Goal: Find contact information: Find contact information

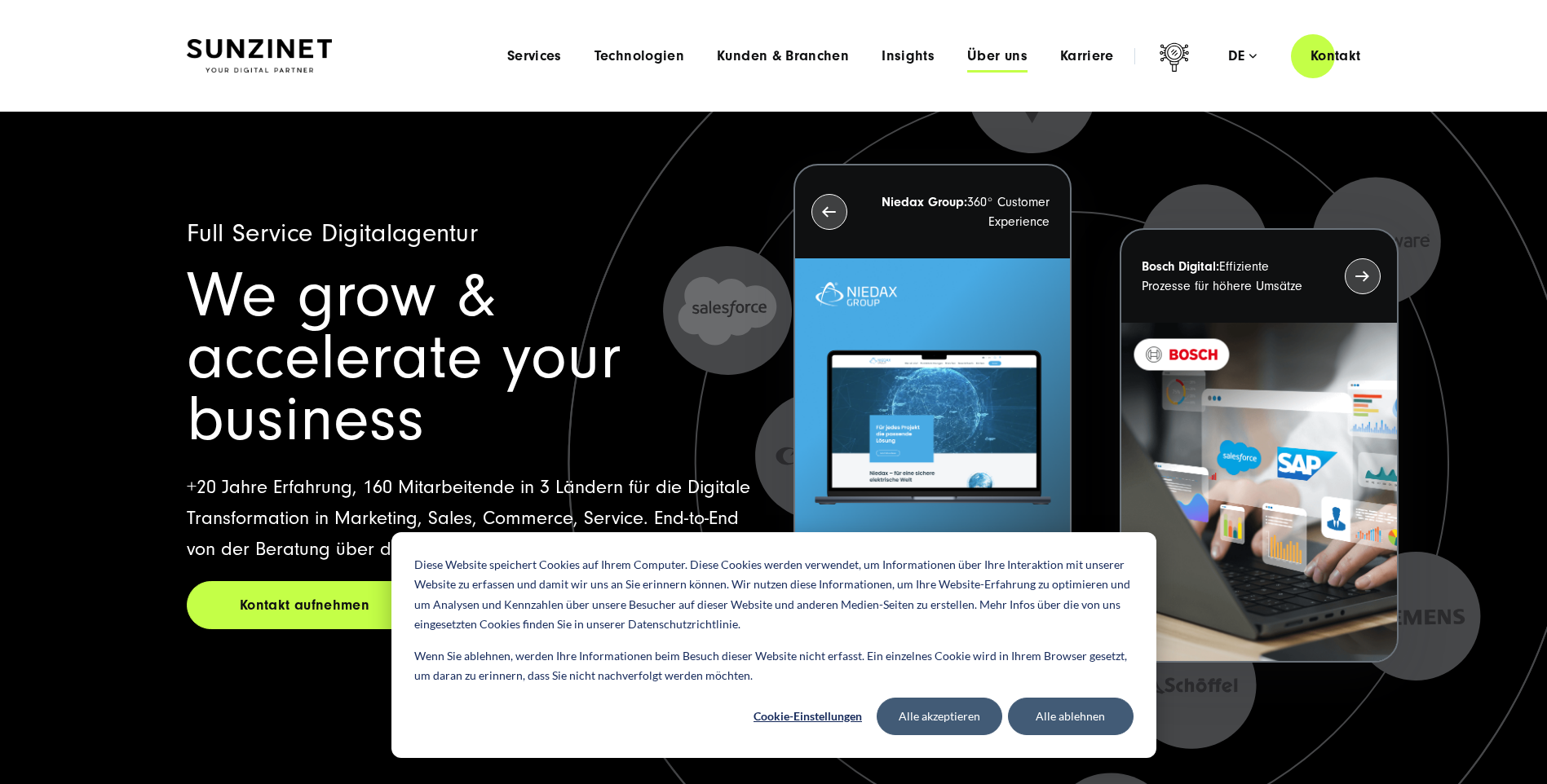
click at [983, 56] on span "Über uns" at bounding box center [997, 56] width 60 height 16
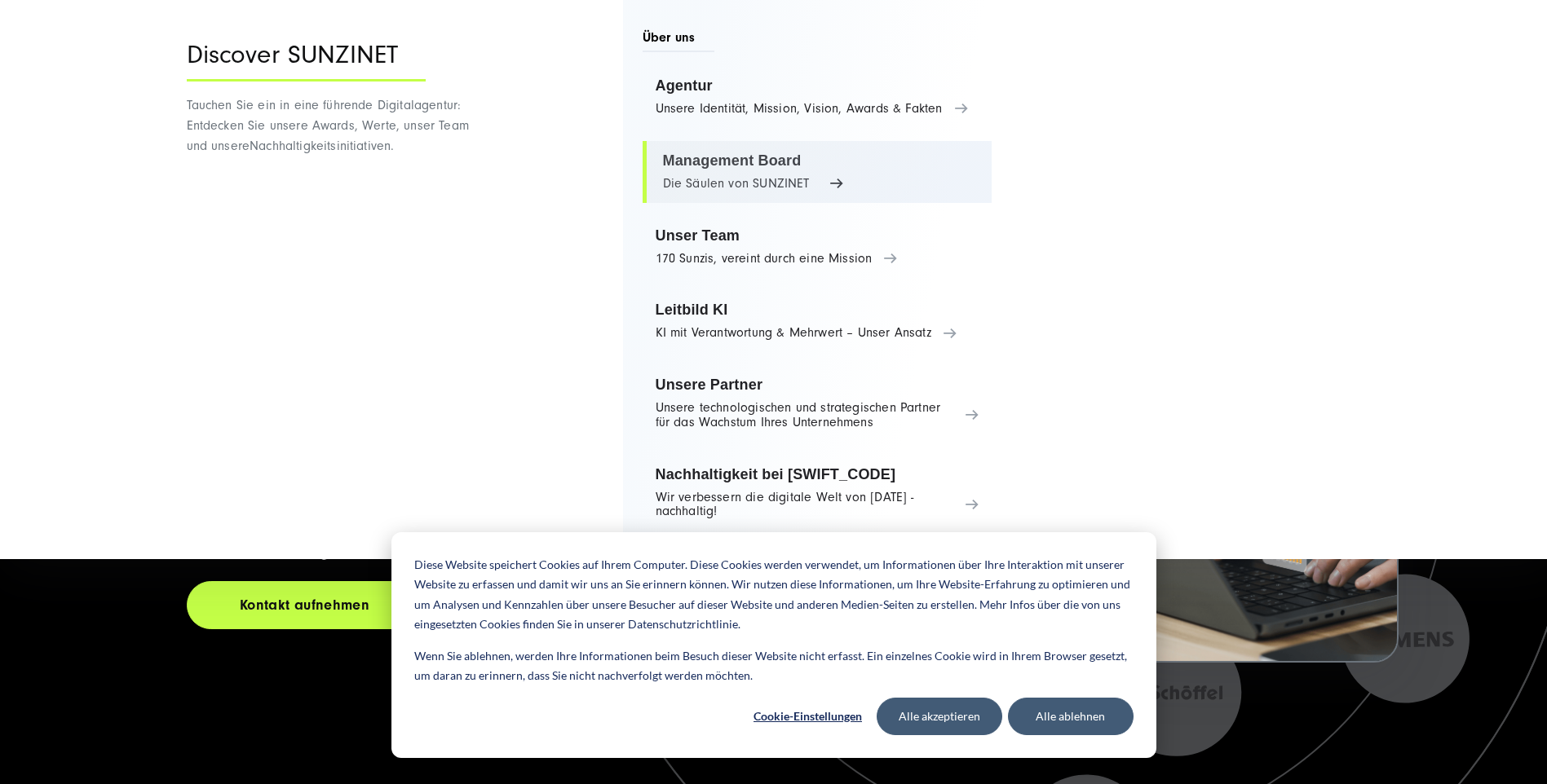
scroll to position [407, 0]
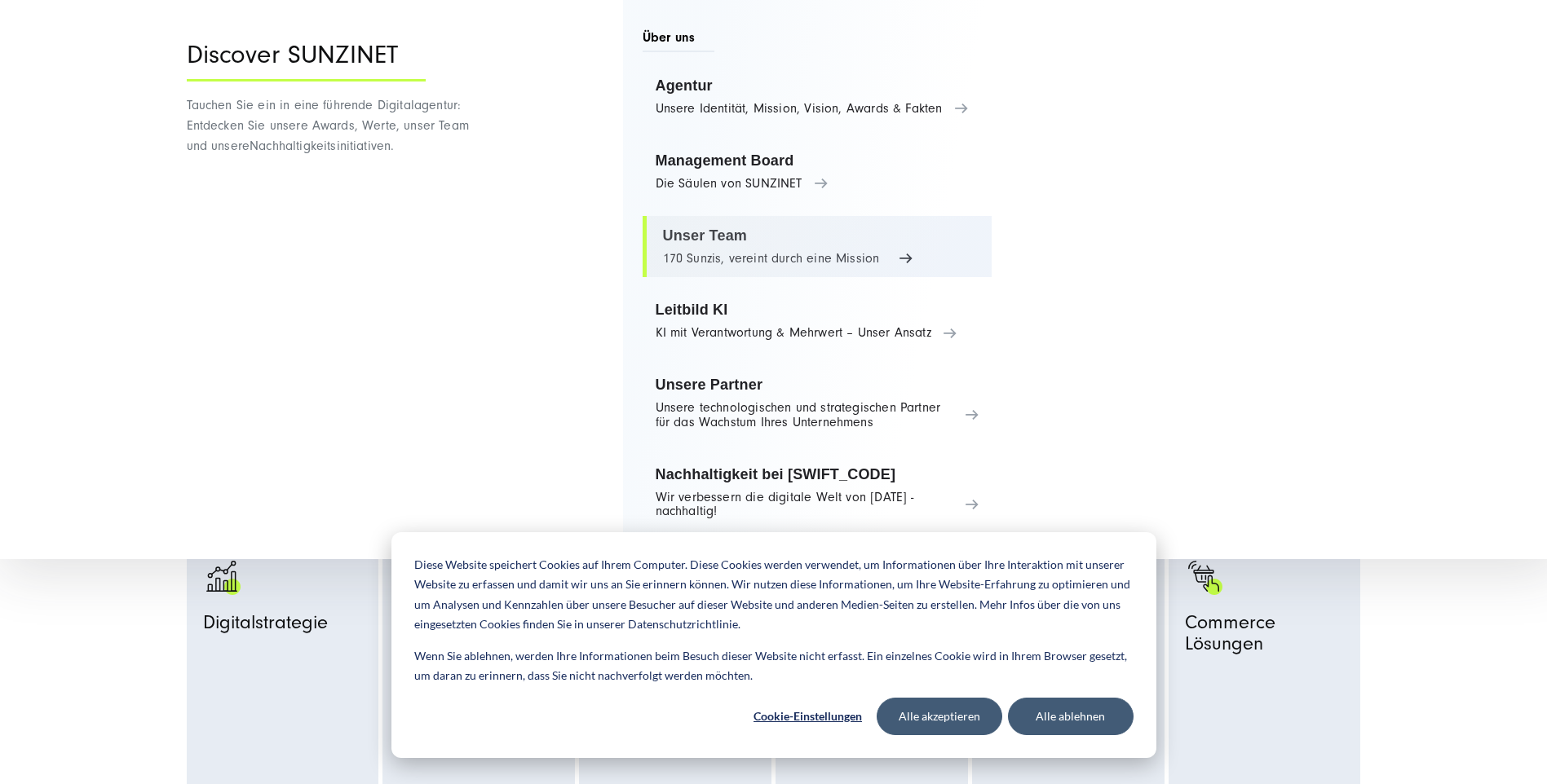
click at [798, 252] on link "Unser Team 170 Sunzis, vereint durch eine Mission" at bounding box center [817, 247] width 350 height 62
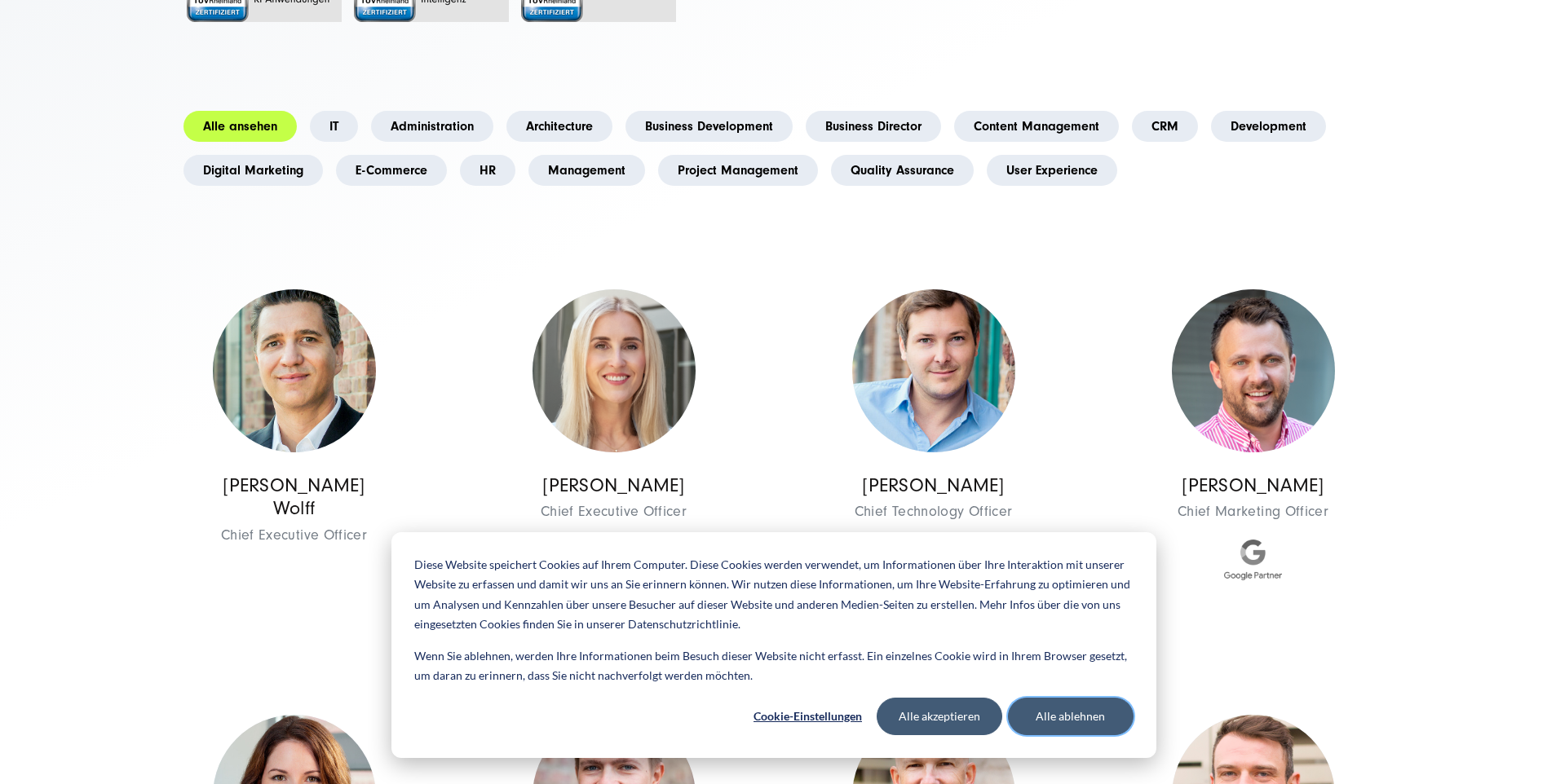
click at [1052, 714] on button "Alle ablehnen" at bounding box center [1070, 716] width 125 height 37
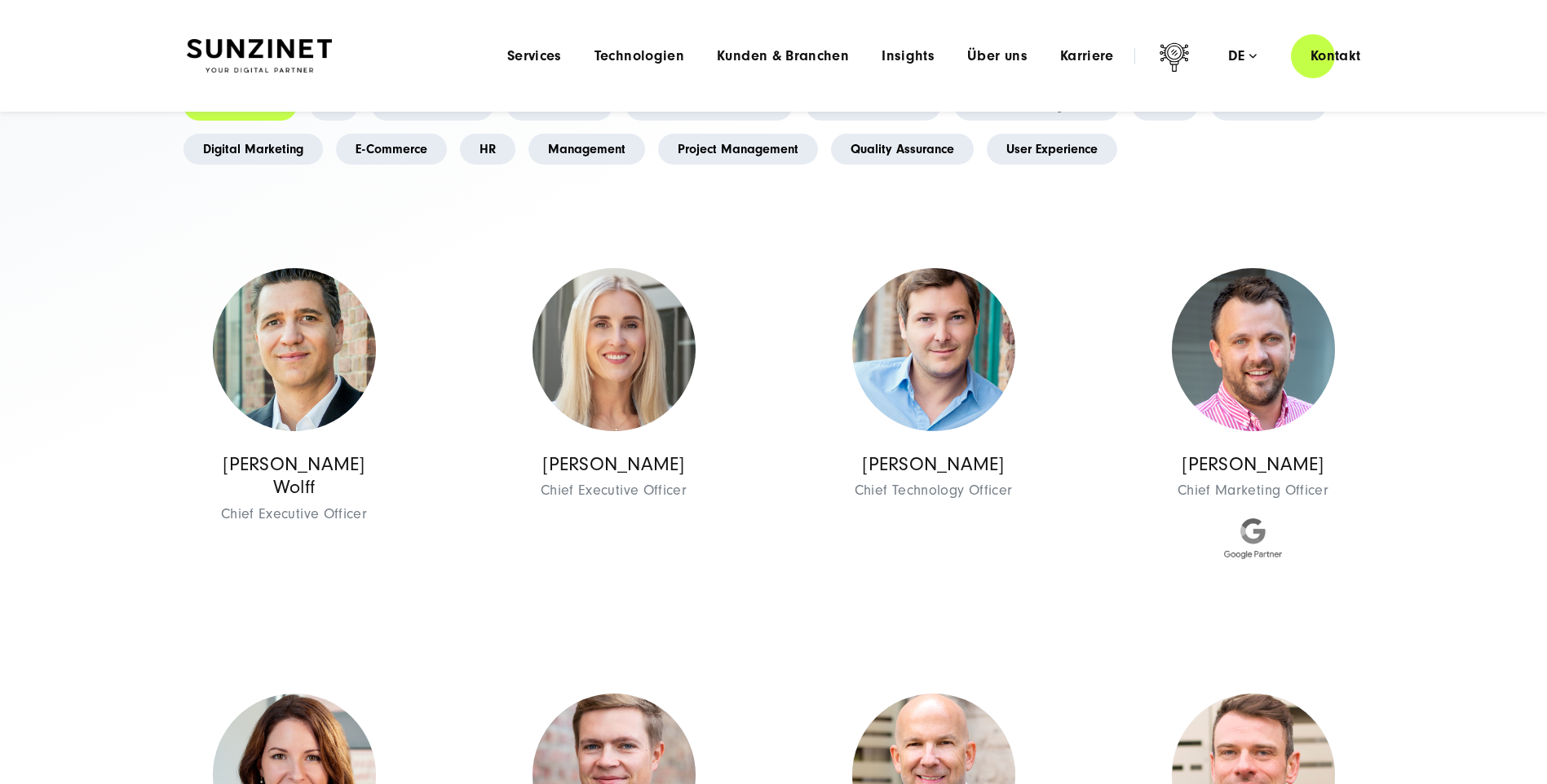
scroll to position [242, 0]
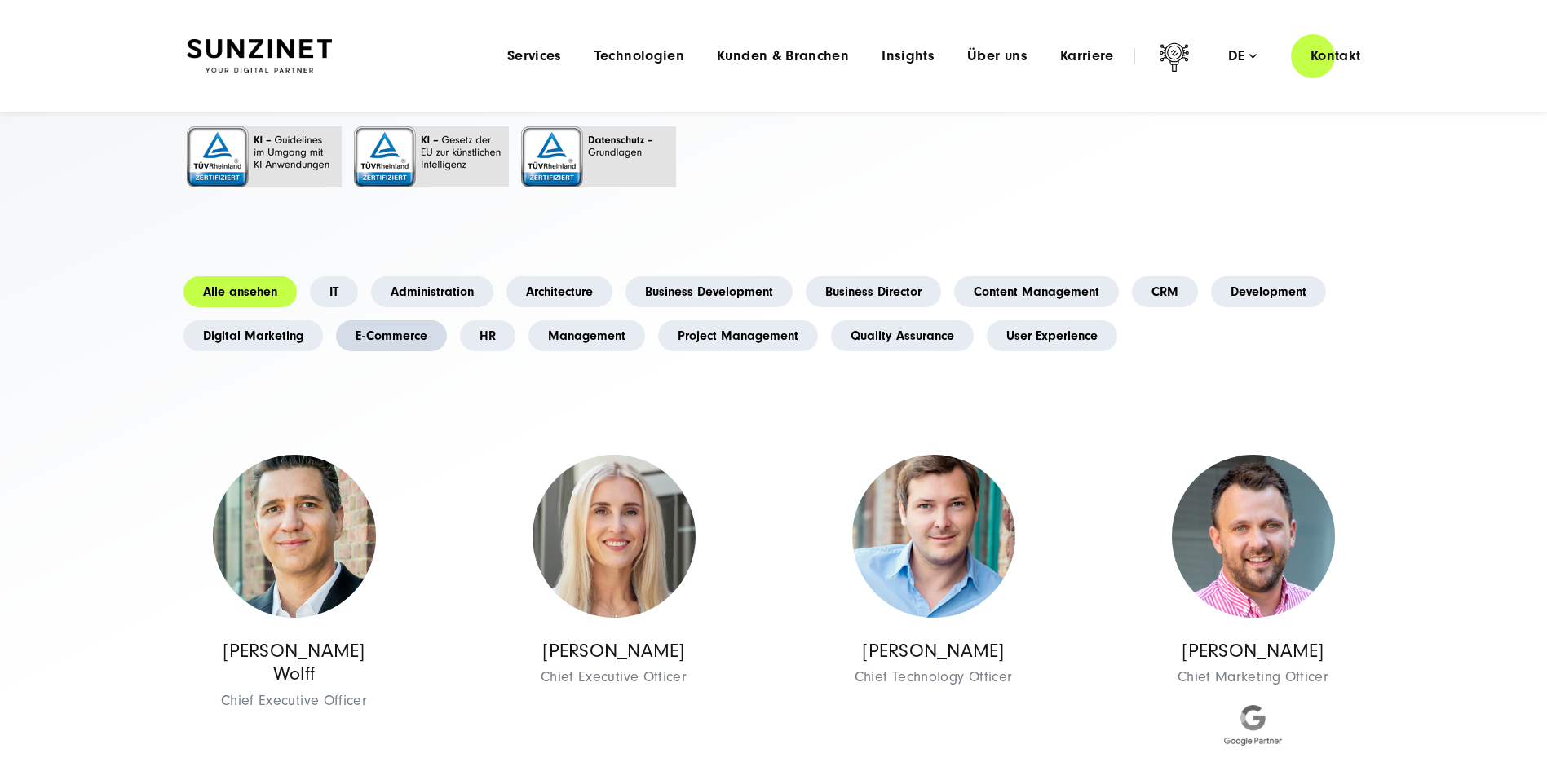
click at [405, 337] on link "E-Commerce" at bounding box center [391, 336] width 111 height 31
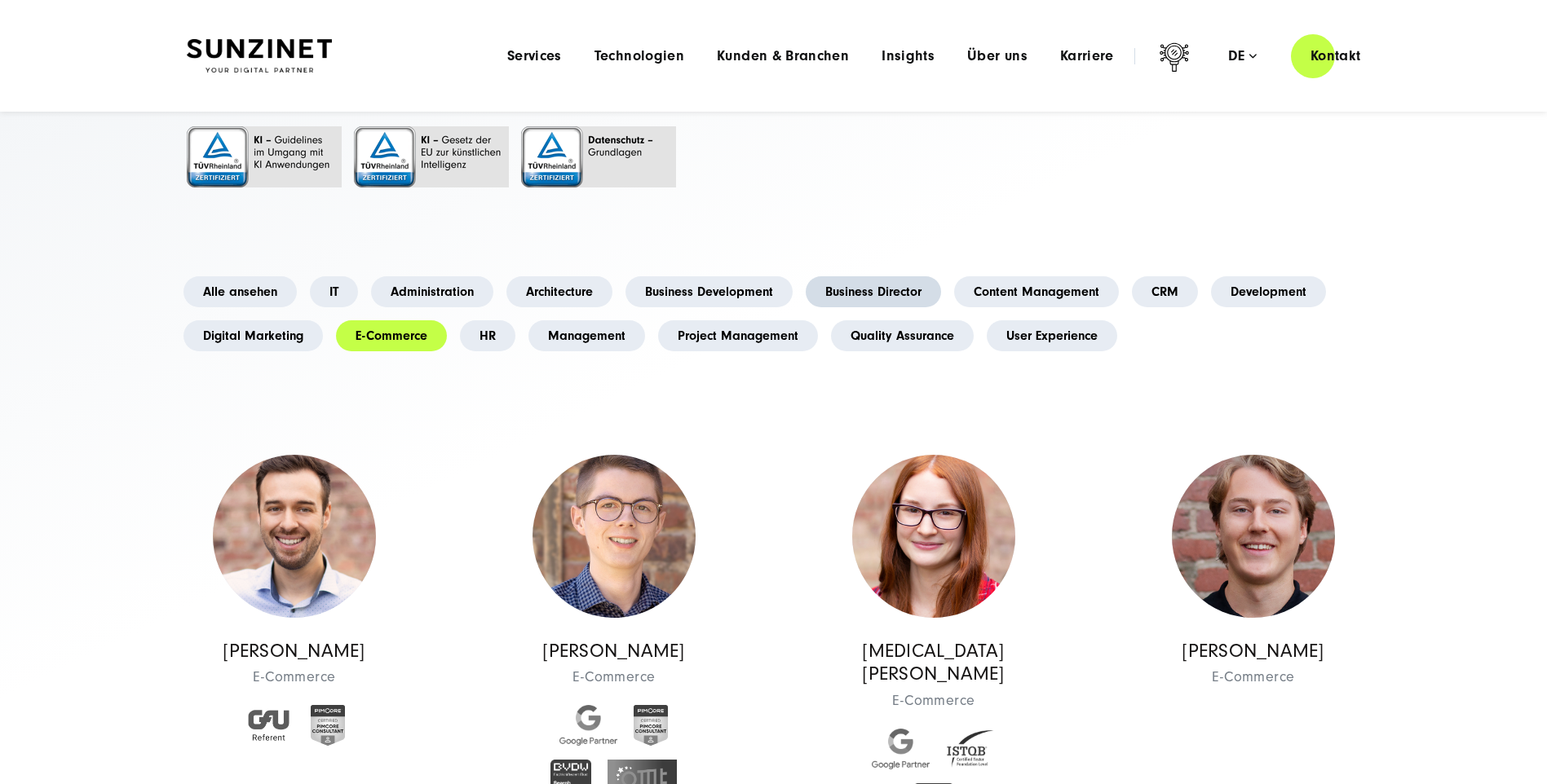
click at [832, 293] on link "Business Director" at bounding box center [873, 292] width 135 height 31
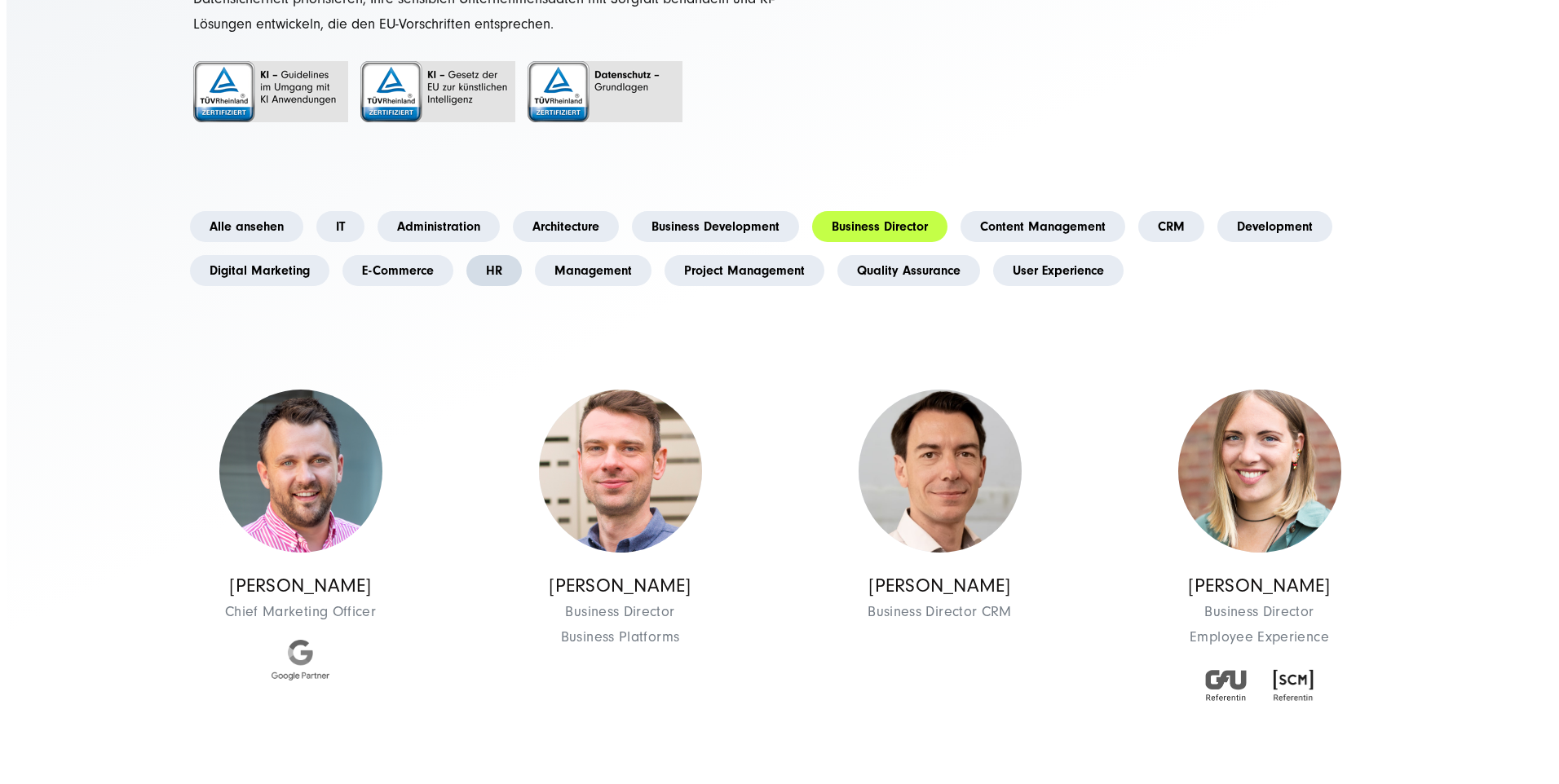
scroll to position [405, 0]
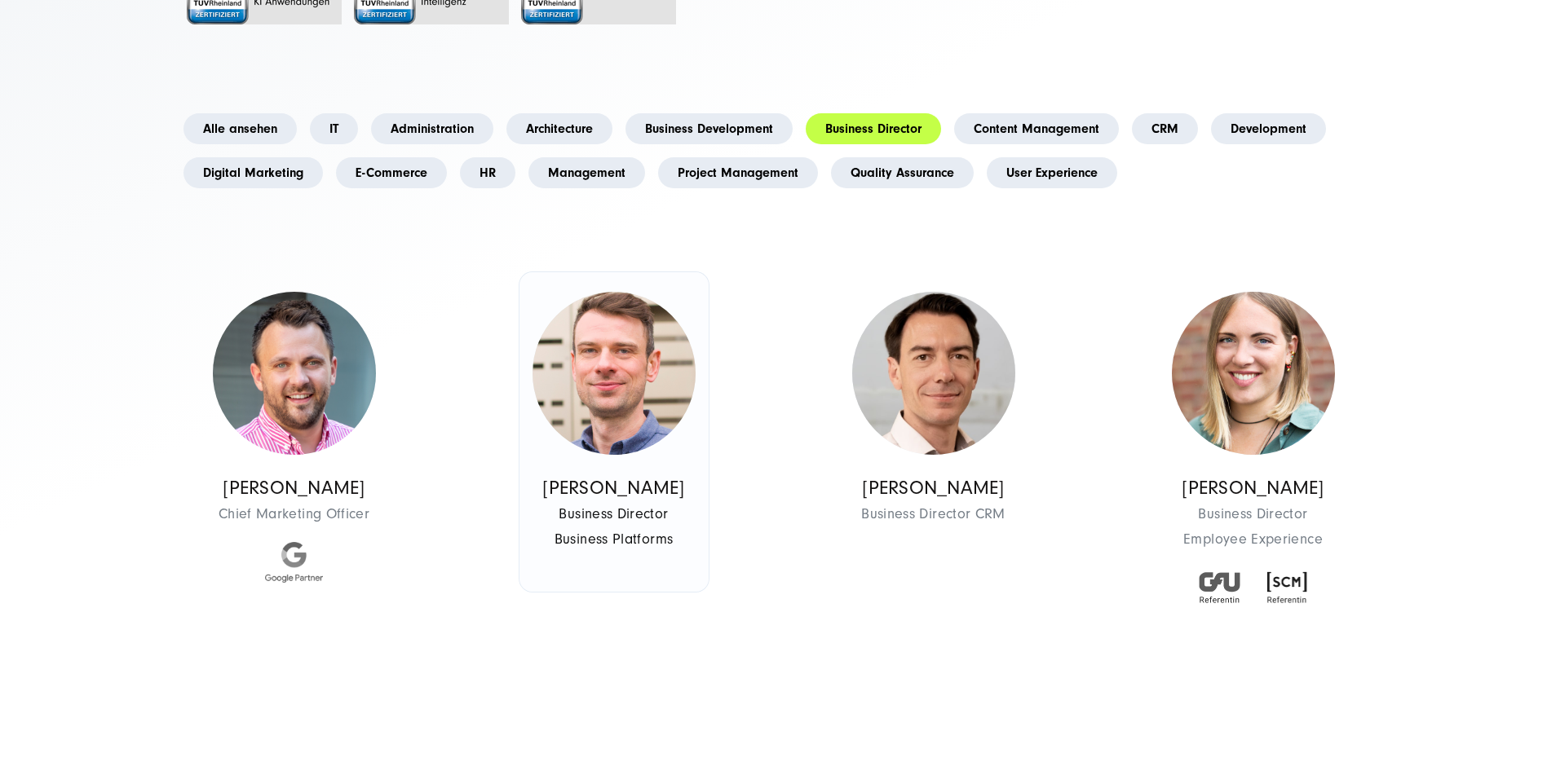
click at [599, 386] on img at bounding box center [615, 374] width 163 height 163
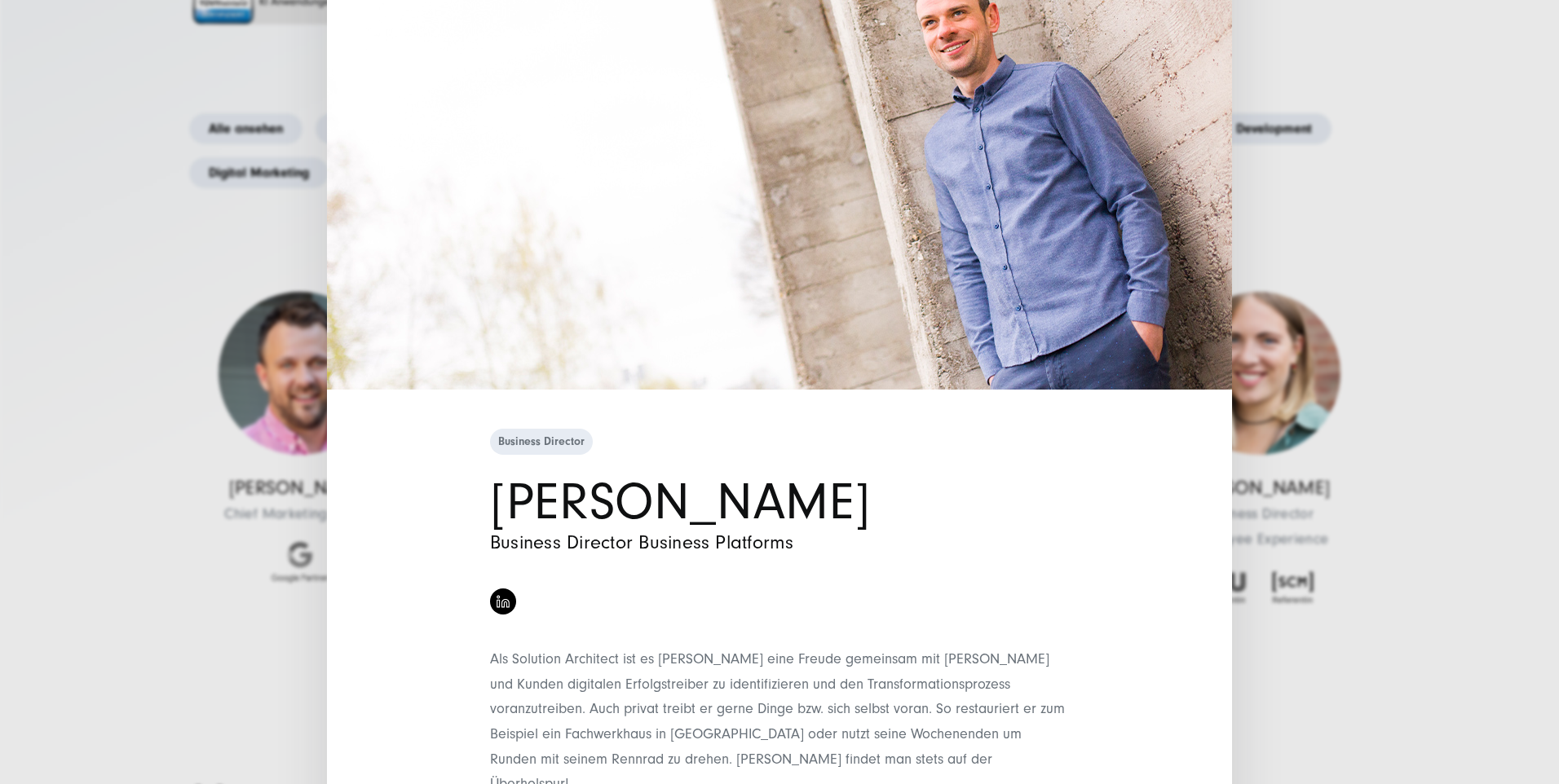
scroll to position [0, 0]
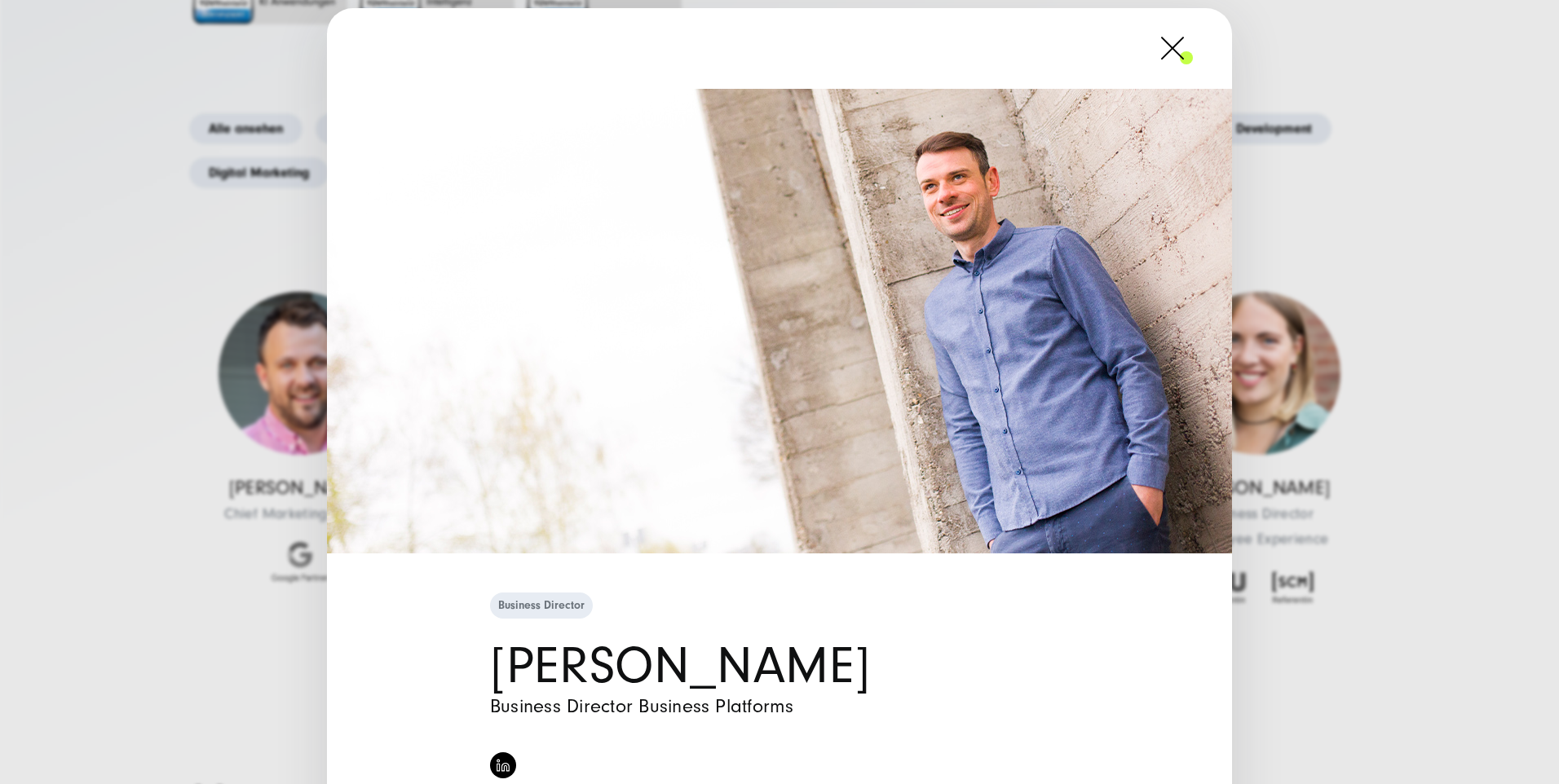
click at [1192, 60] on span at bounding box center [1192, 48] width 0 height 41
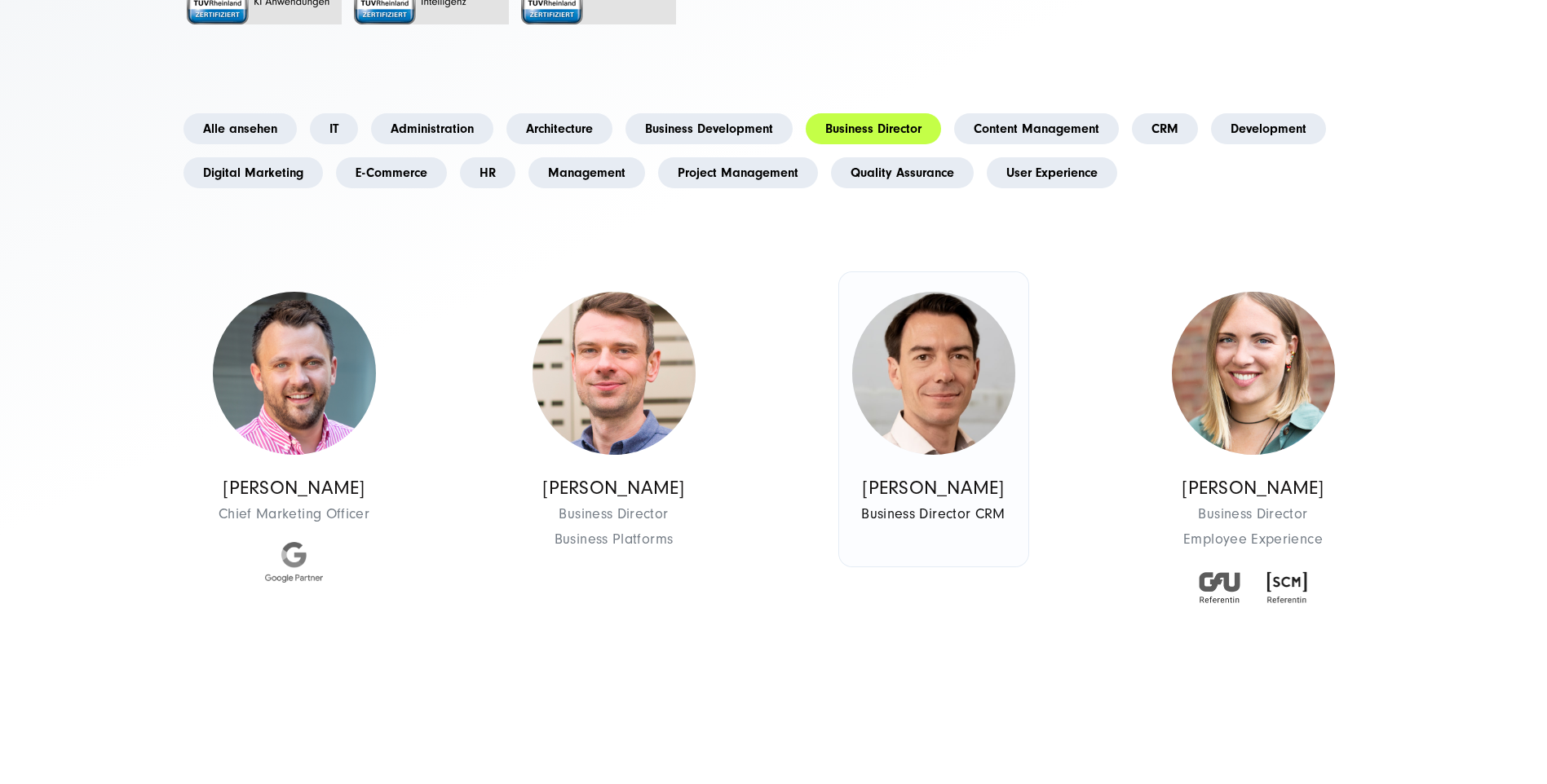
click at [951, 333] on img at bounding box center [934, 374] width 163 height 163
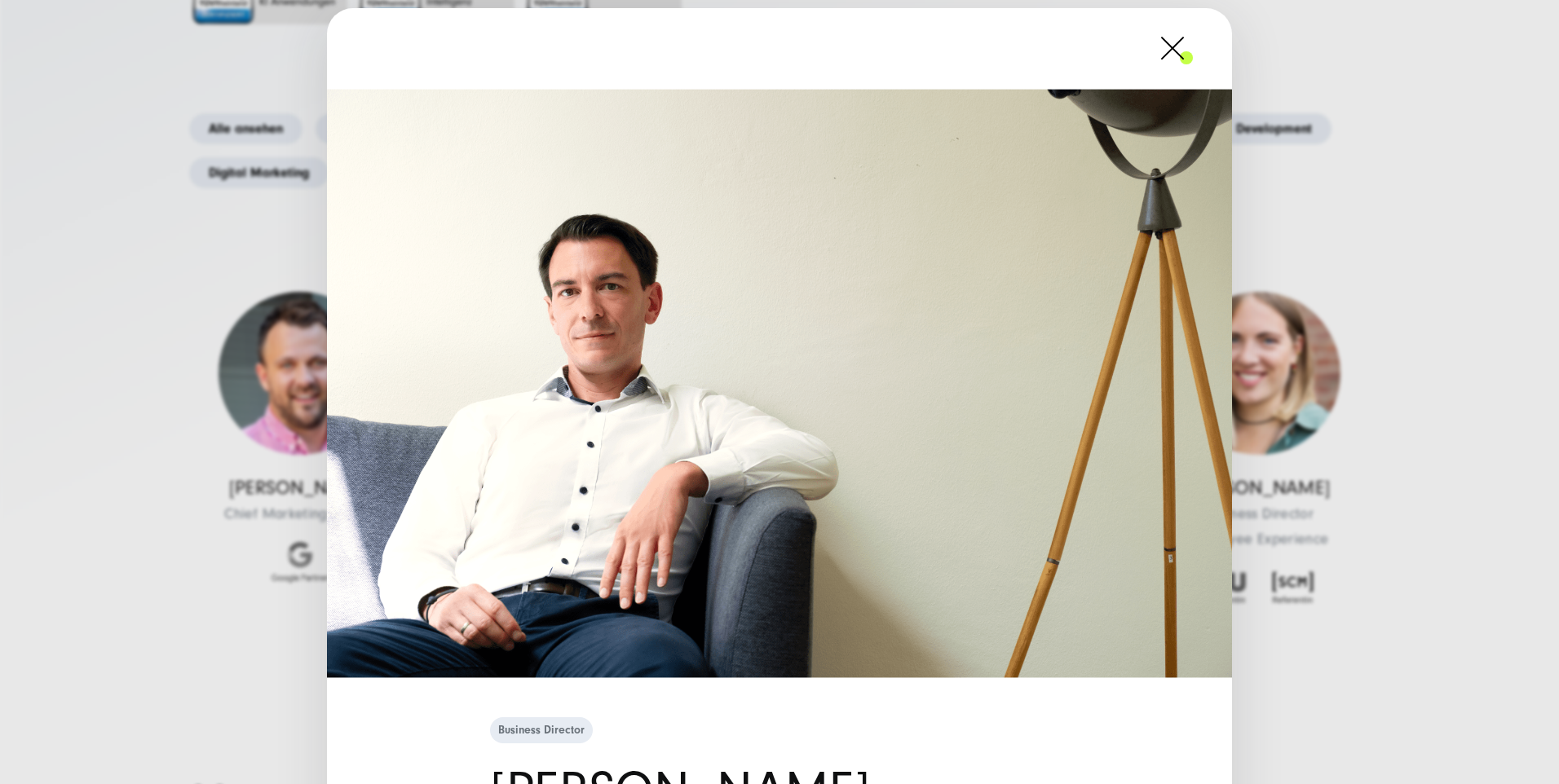
click at [1192, 61] on span at bounding box center [1192, 48] width 0 height 41
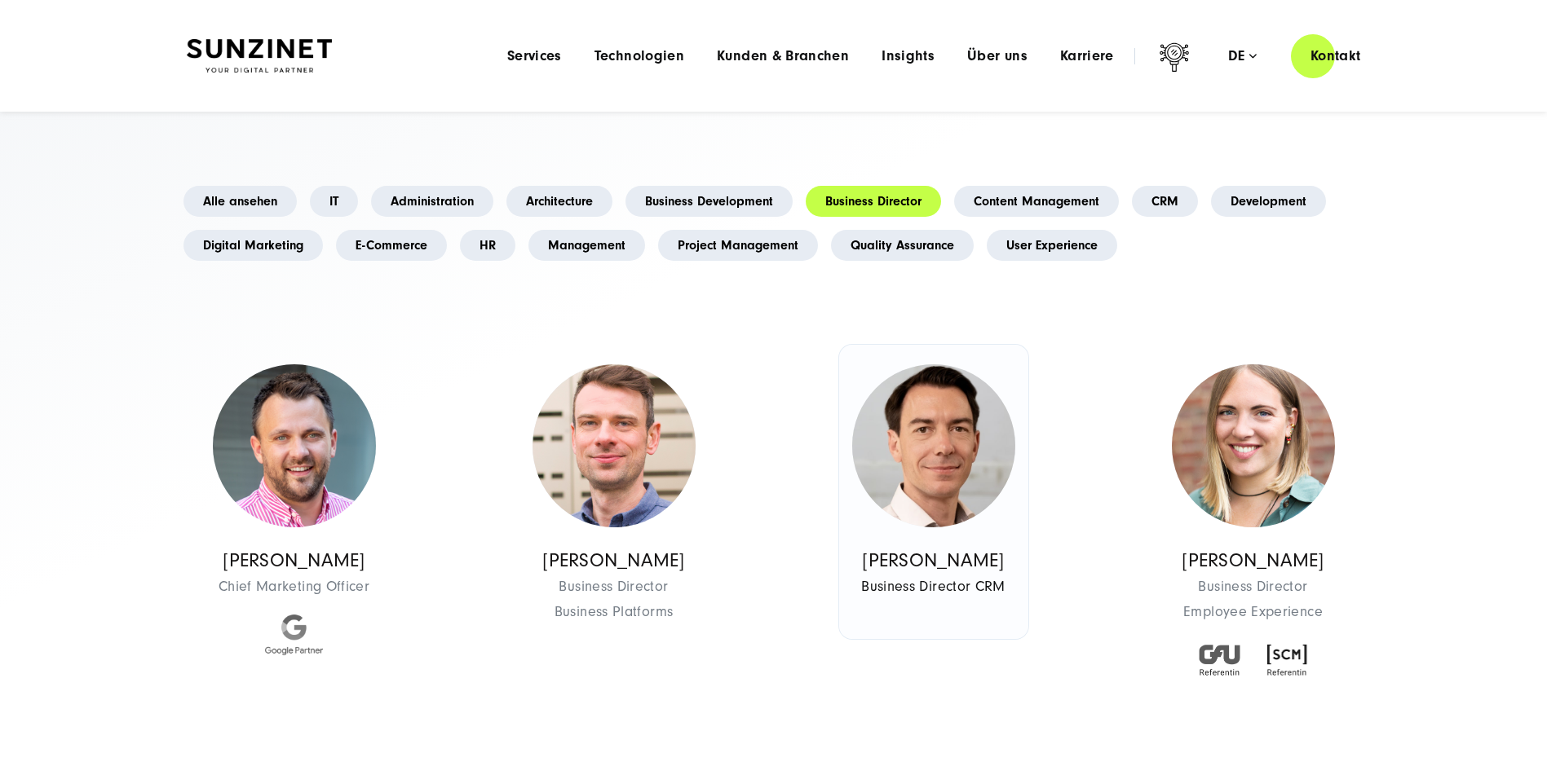
scroll to position [242, 0]
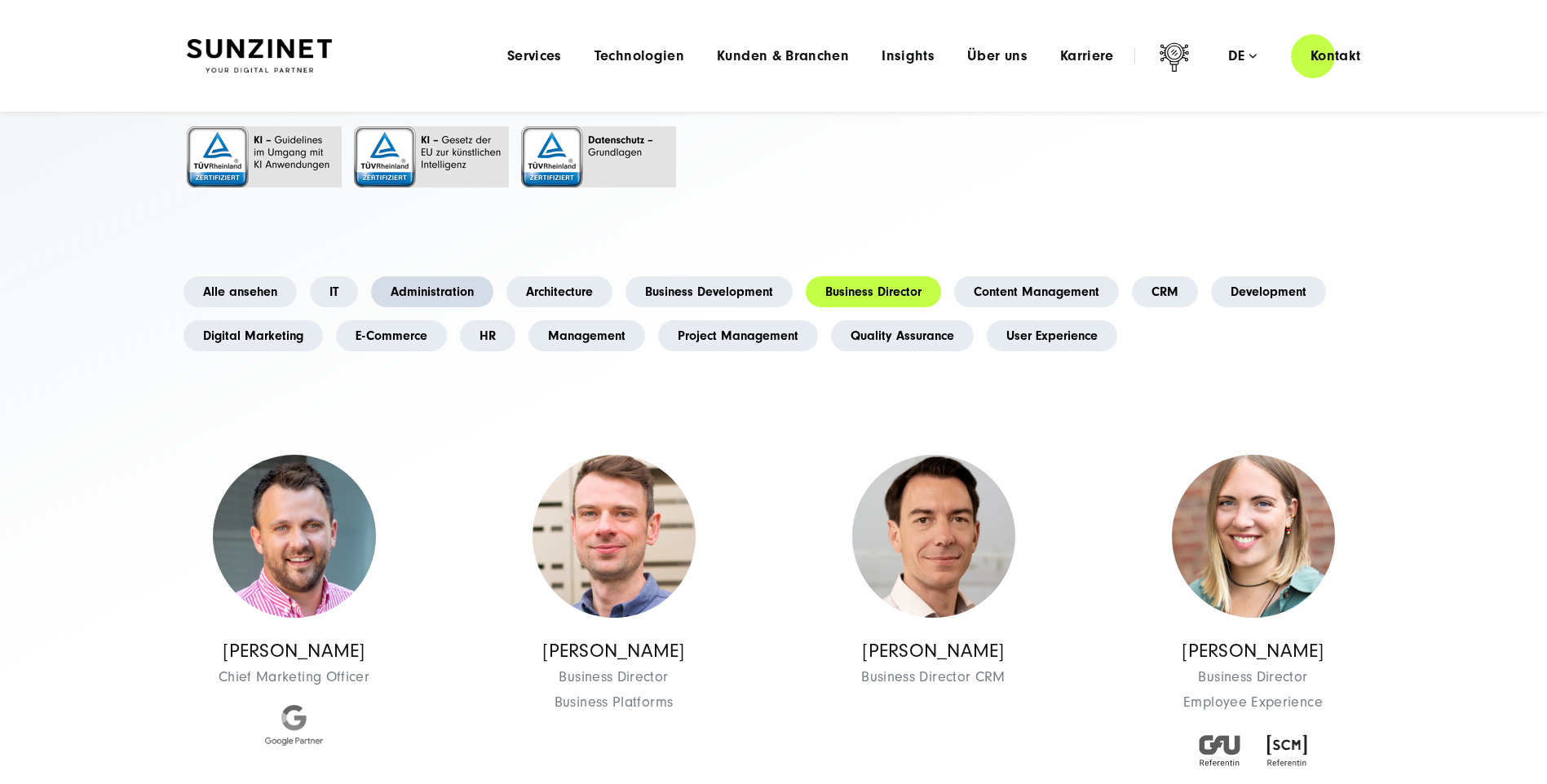
click at [408, 289] on link "Administration" at bounding box center [432, 292] width 123 height 31
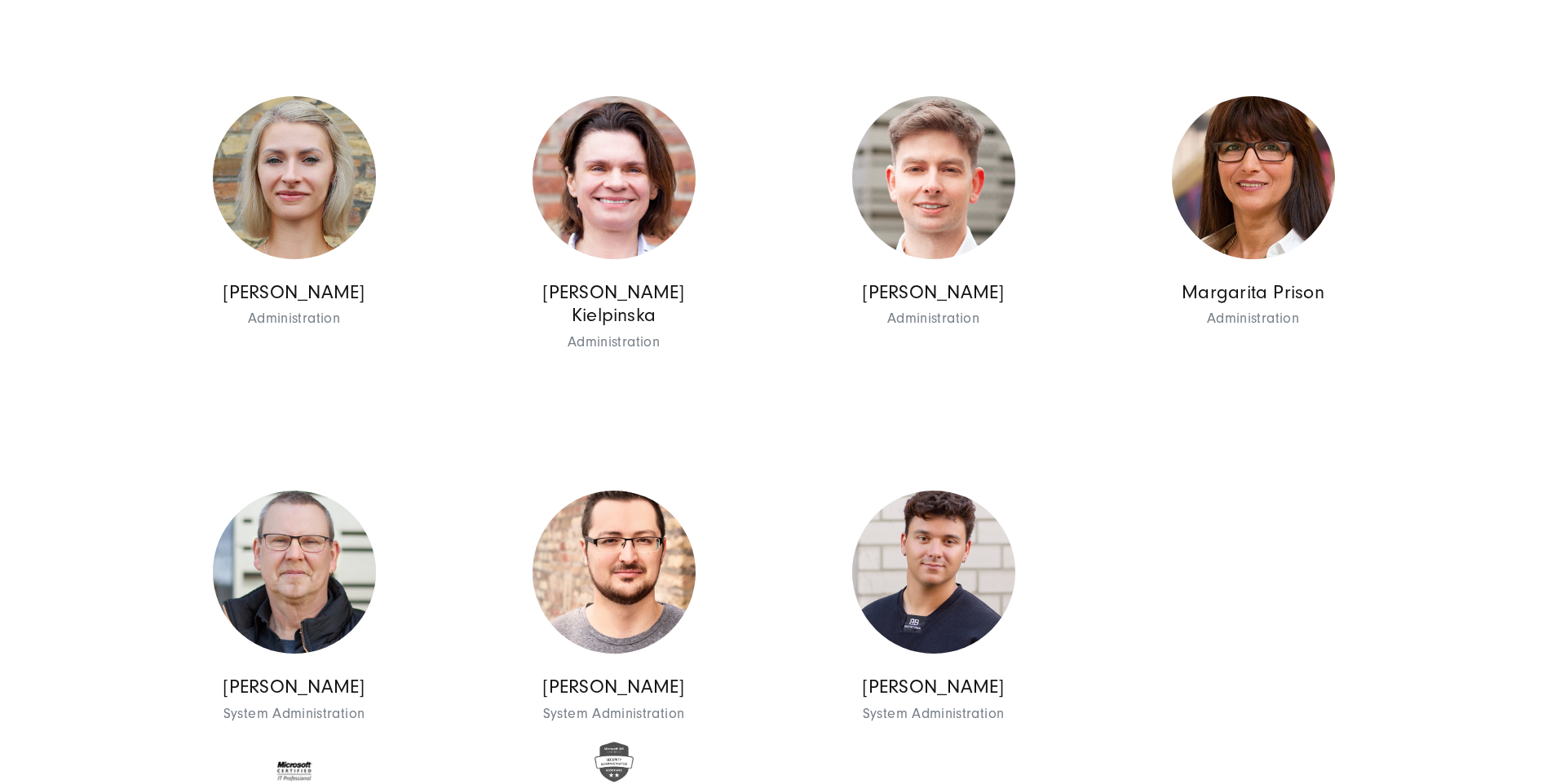
scroll to position [1384, 0]
